Goal: Find specific page/section: Find specific page/section

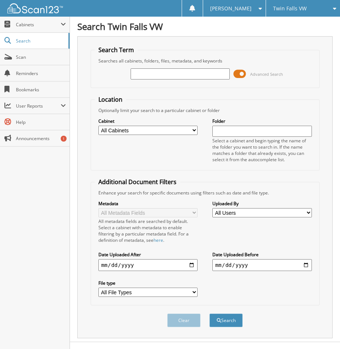
click at [207, 75] on input "text" at bounding box center [181, 73] width 100 height 11
paste input "T412665"
type input "T412665"
click at [220, 323] on button "Search" at bounding box center [225, 321] width 33 height 14
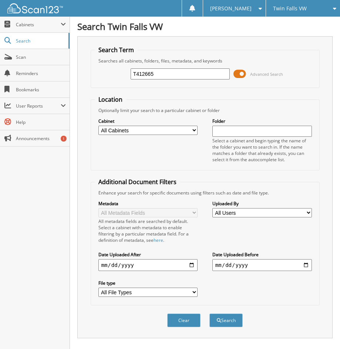
click at [240, 75] on span at bounding box center [239, 73] width 13 height 11
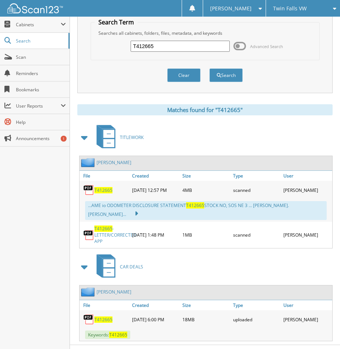
scroll to position [36, 0]
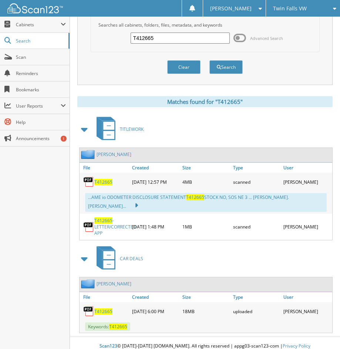
click at [102, 220] on link "T412665 -LETTER/CORRECTED APP" at bounding box center [115, 227] width 42 height 19
